Goal: Check status: Check status

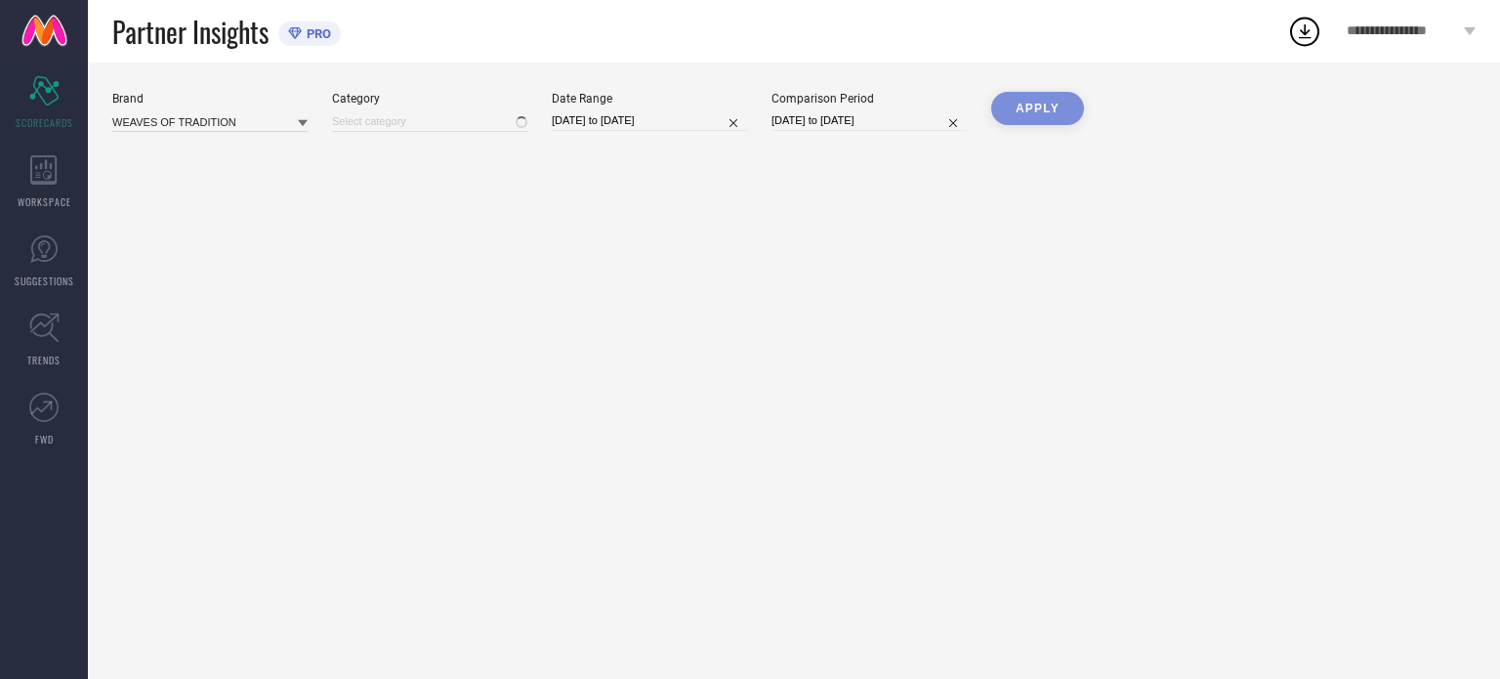
type input "All"
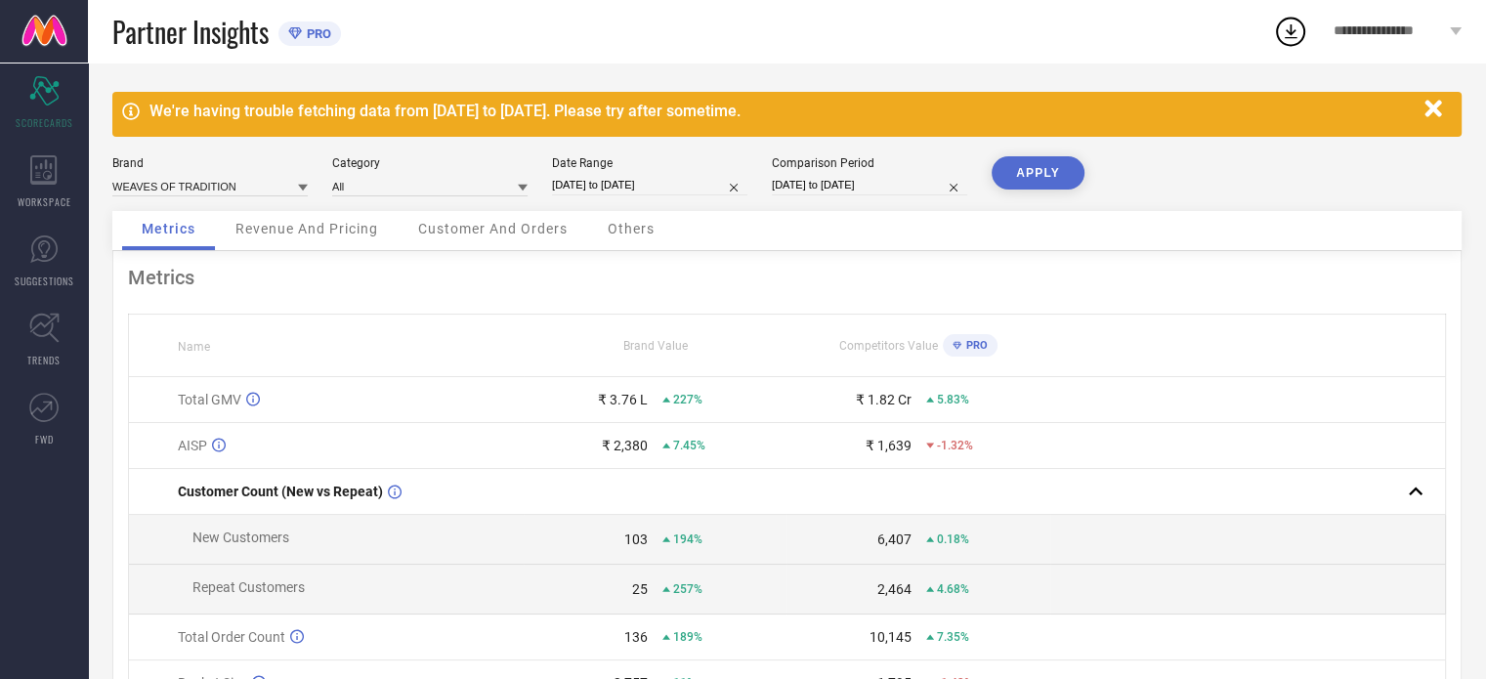
select select "7"
select select "2025"
select select "8"
select select "2025"
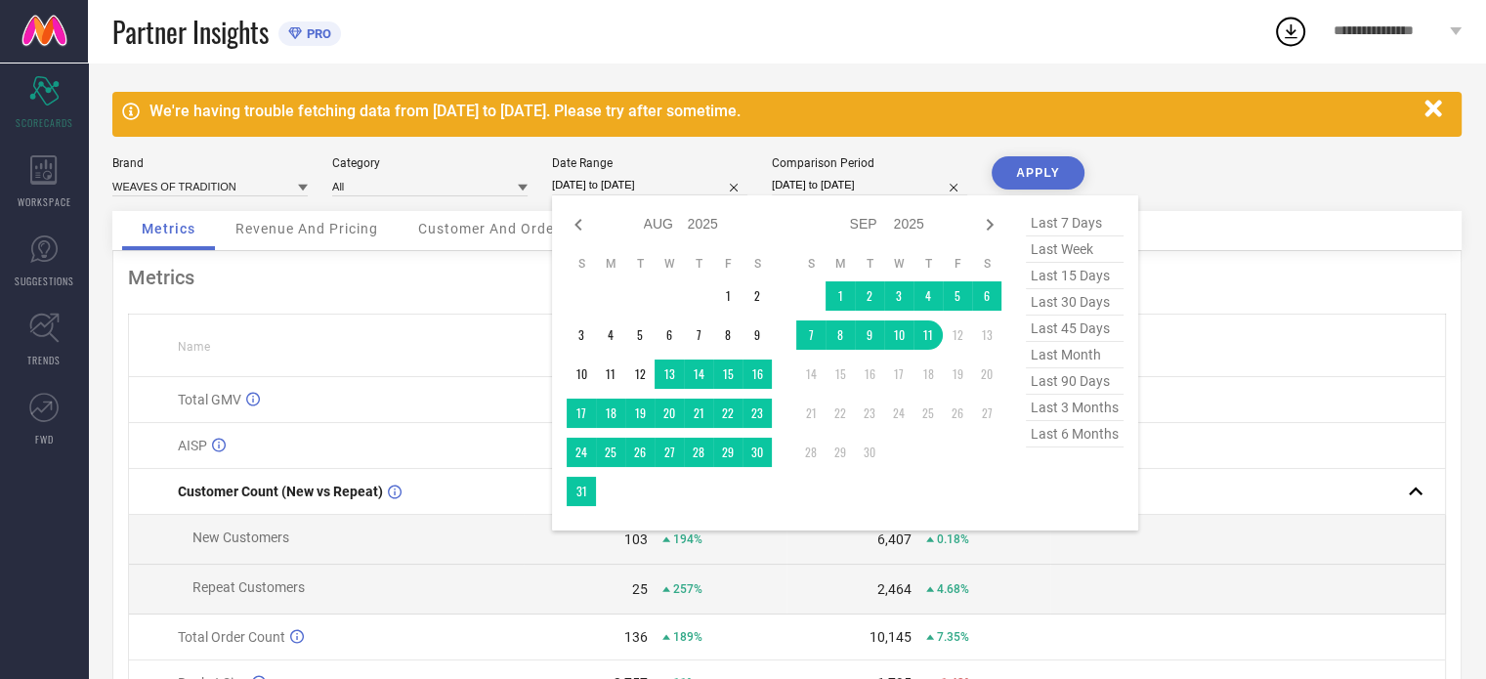
click at [662, 183] on input "[DATE] to [DATE]" at bounding box center [649, 185] width 195 height 21
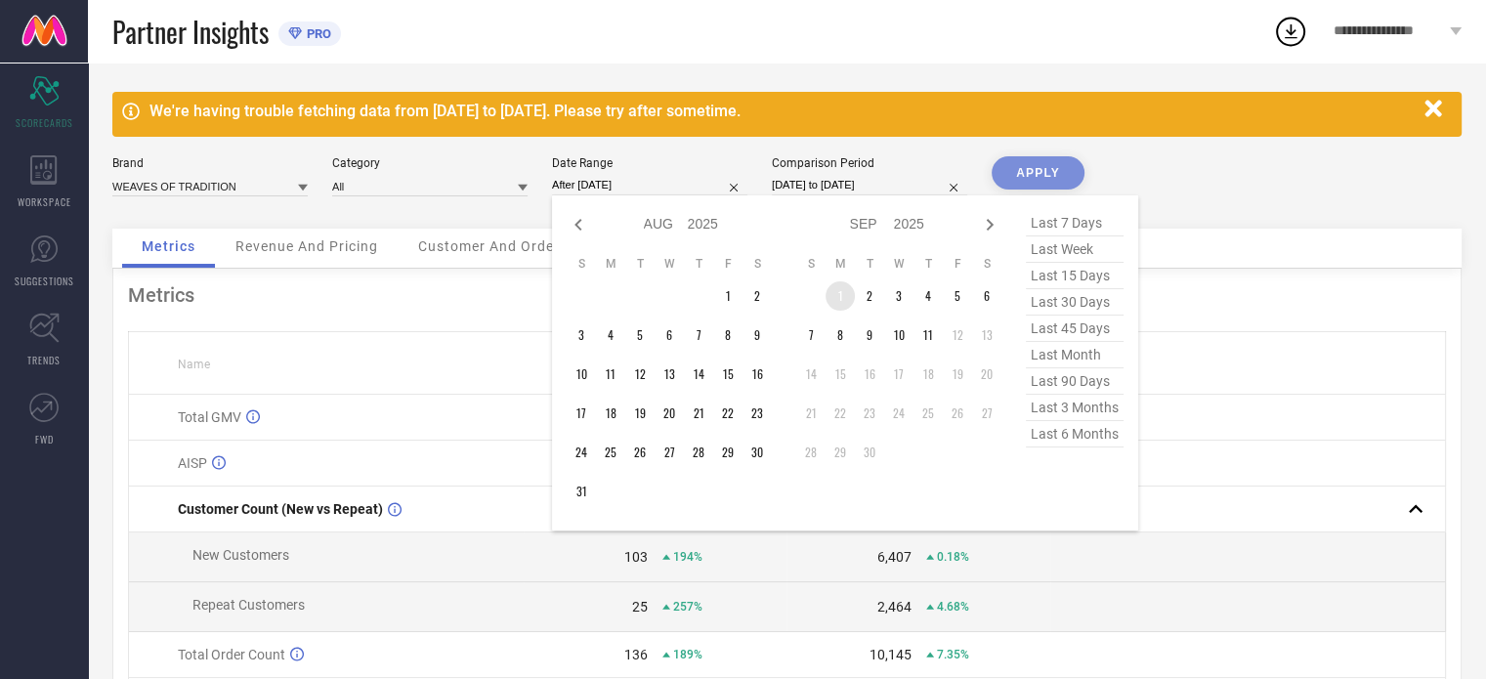
click at [841, 299] on td "1" at bounding box center [839, 295] width 29 height 29
type input "[DATE] to [DATE]"
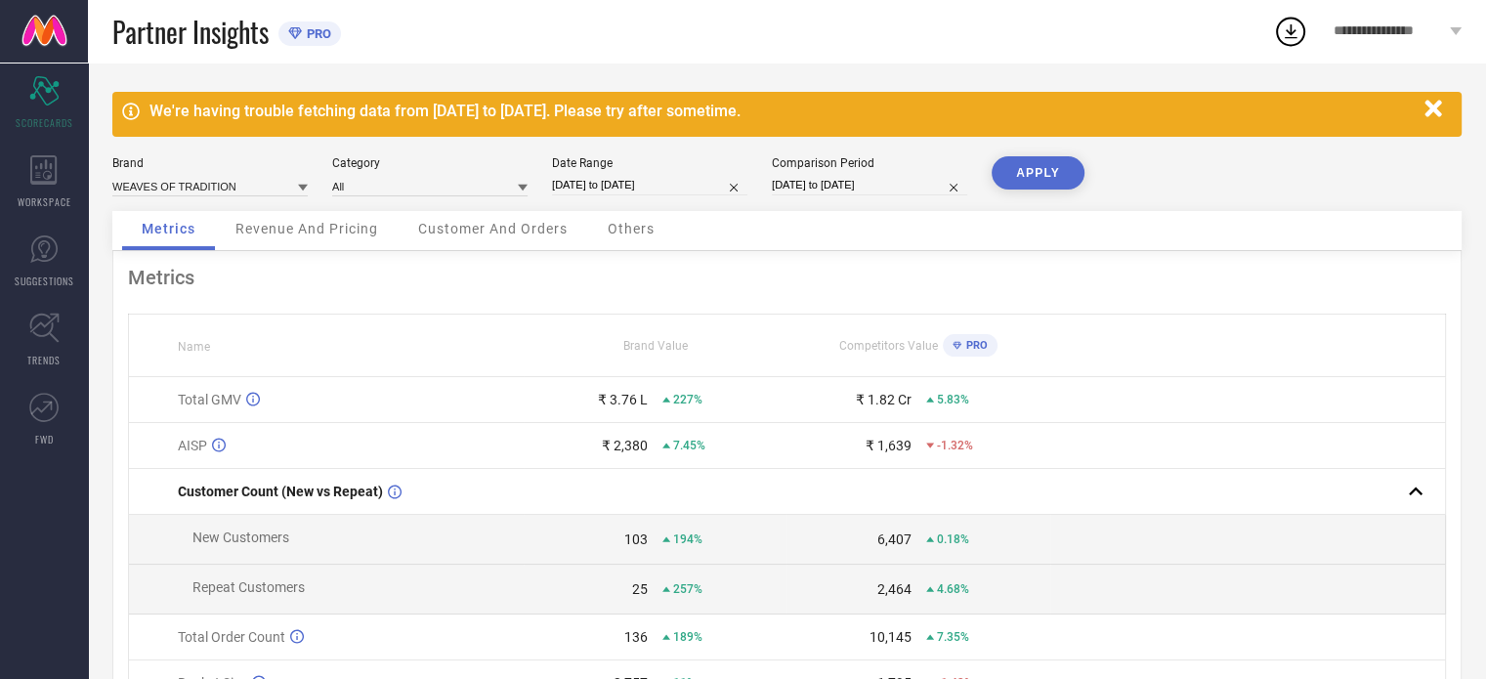
click at [1039, 174] on button "APPLY" at bounding box center [1037, 172] width 93 height 33
select select "7"
select select "2024"
select select "8"
select select "2024"
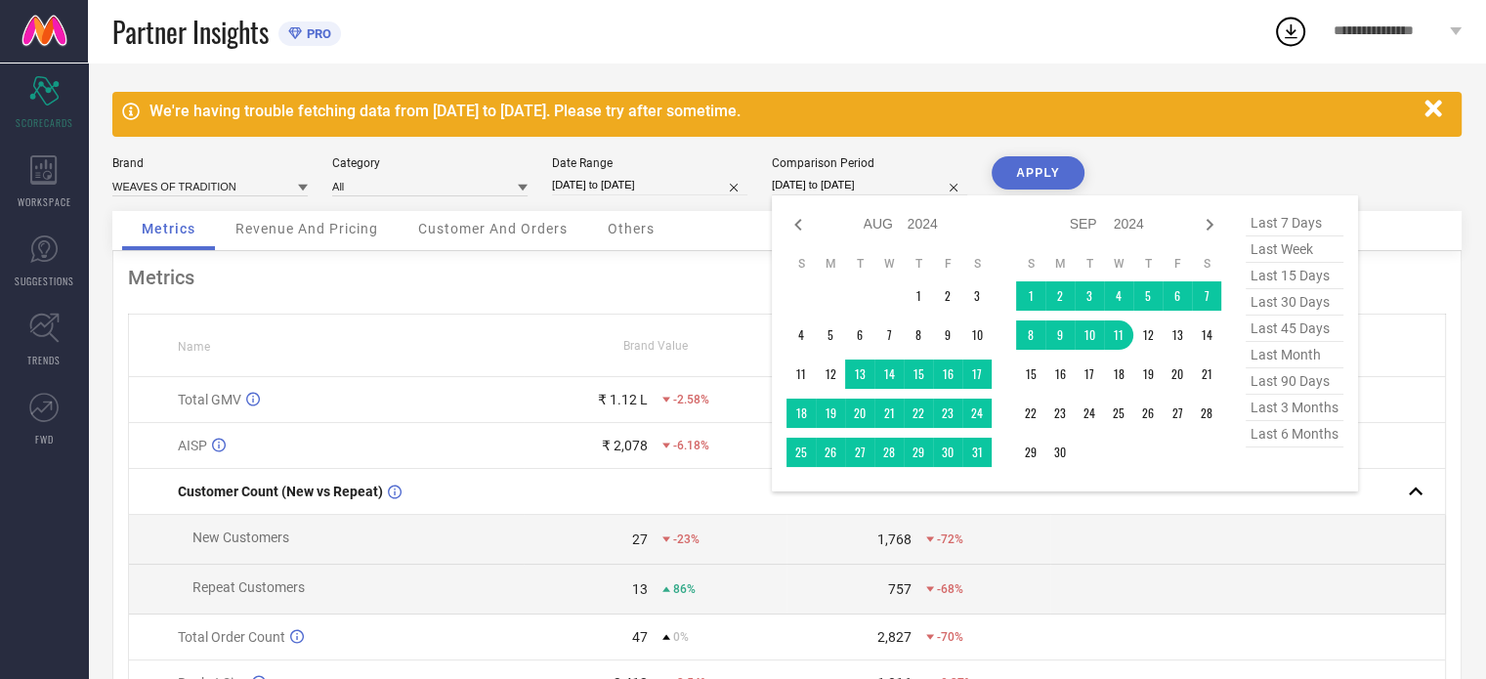
click at [814, 192] on input "[DATE] to [DATE]" at bounding box center [869, 185] width 195 height 21
click at [1272, 353] on span "last month" at bounding box center [1294, 355] width 98 height 26
type input "[DATE] to [DATE]"
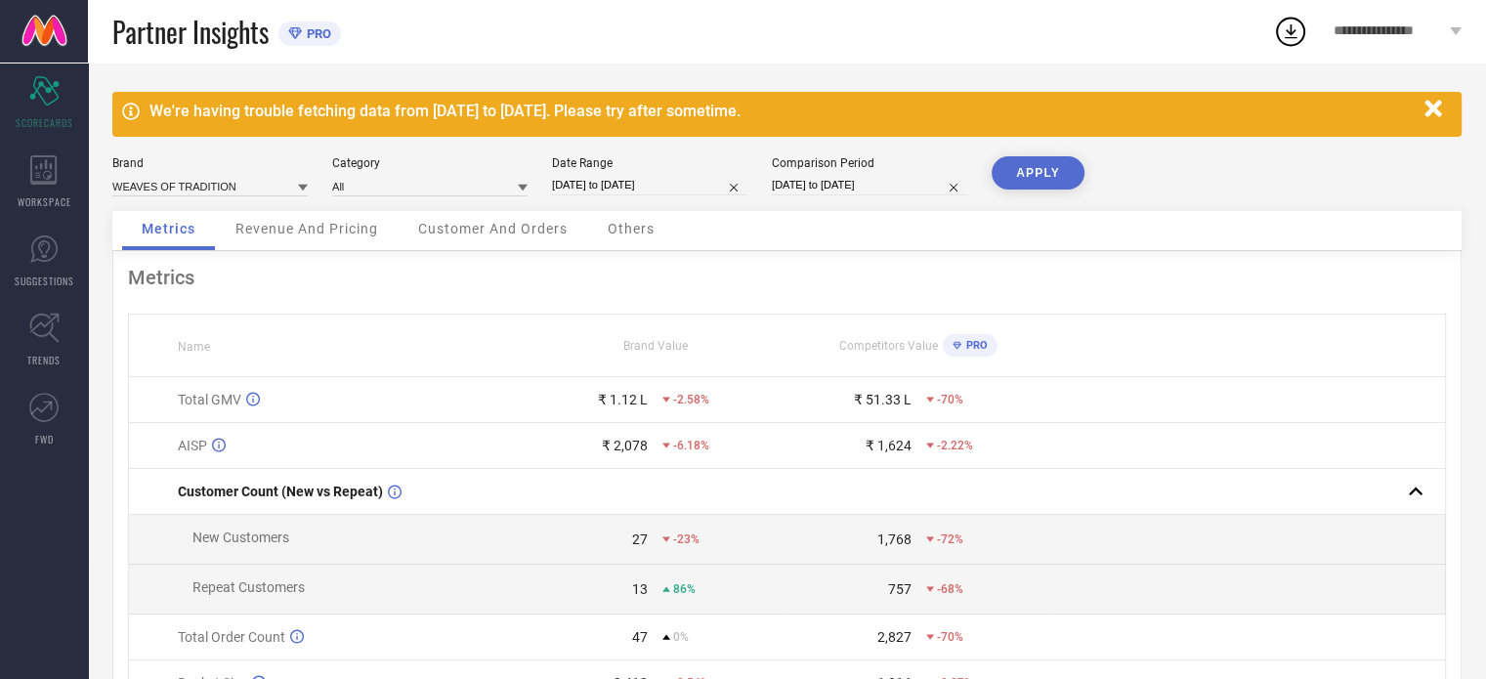
click at [855, 176] on input "[DATE] to [DATE]" at bounding box center [869, 185] width 195 height 21
select select "7"
select select "2025"
select select "8"
select select "2025"
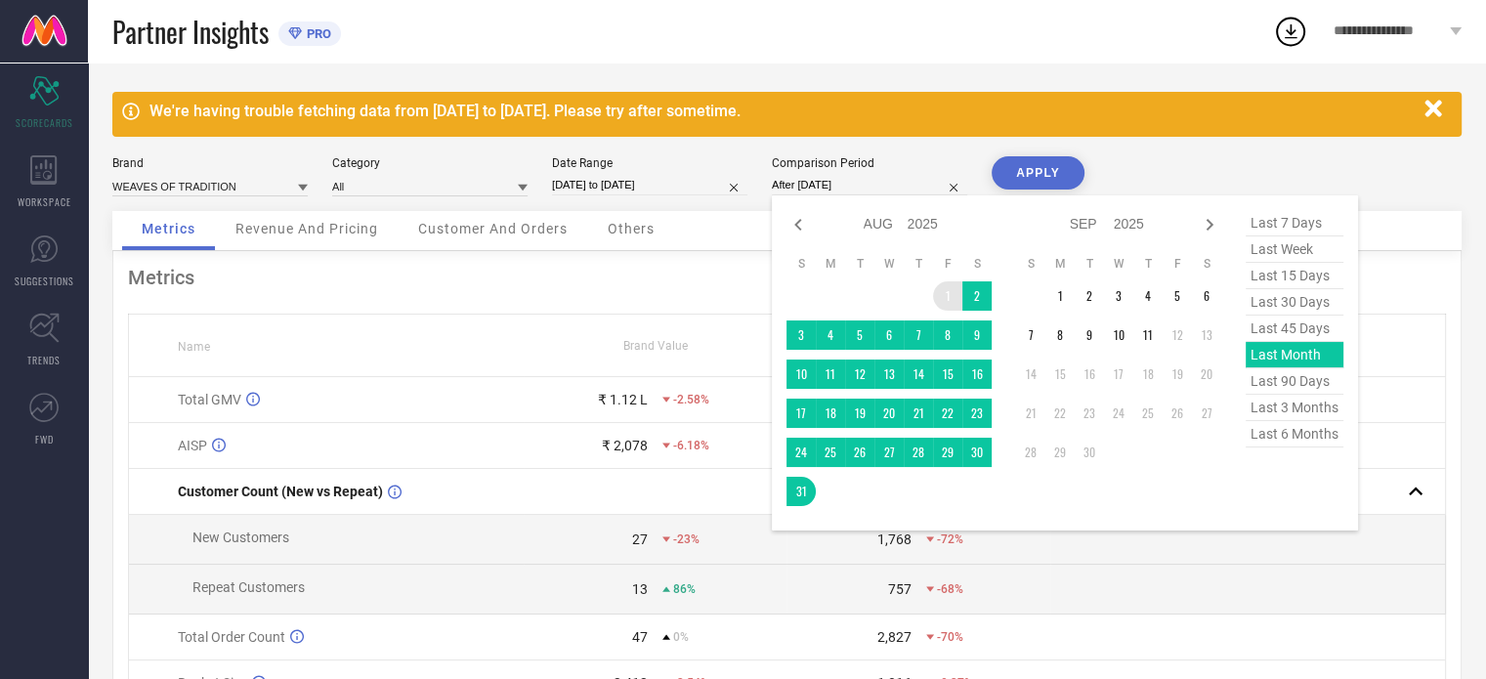
click at [950, 296] on td "1" at bounding box center [947, 295] width 29 height 29
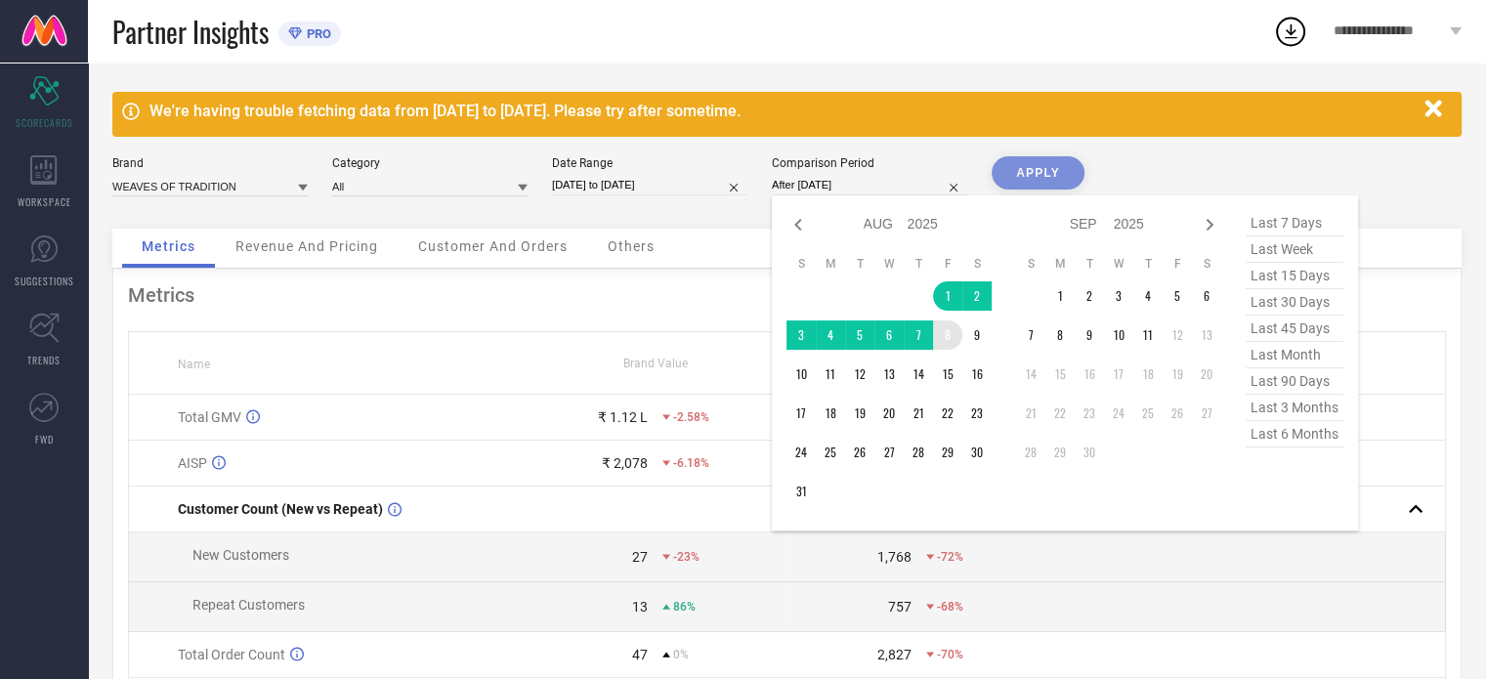
type input "[DATE] to [DATE]"
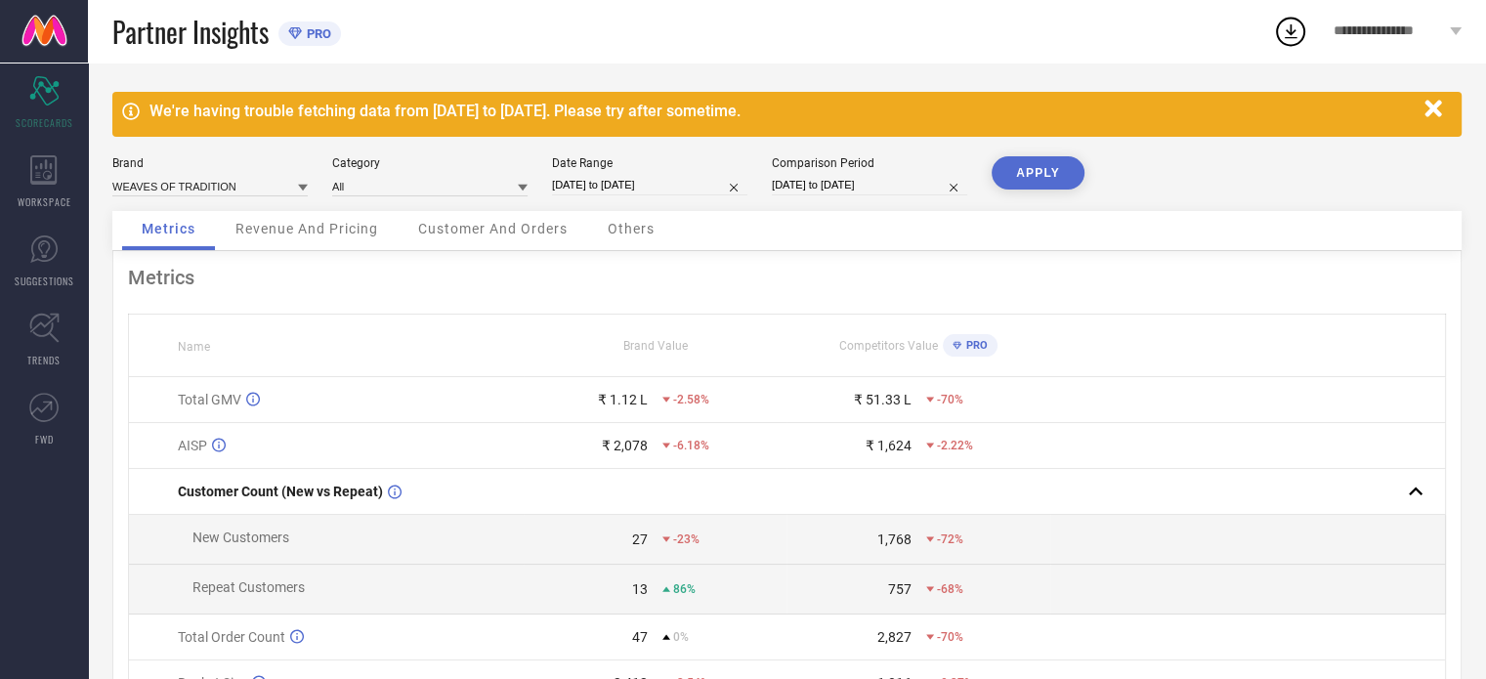
click at [1043, 177] on button "APPLY" at bounding box center [1037, 172] width 93 height 33
